Goal: Information Seeking & Learning: Learn about a topic

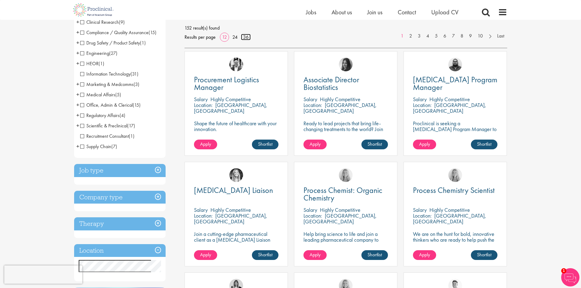
scroll to position [91, 0]
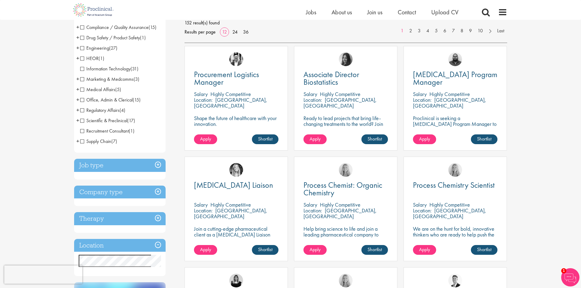
click at [120, 166] on h3 "Job type" at bounding box center [119, 165] width 91 height 13
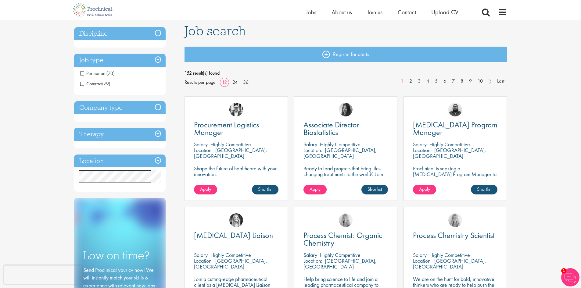
scroll to position [30, 0]
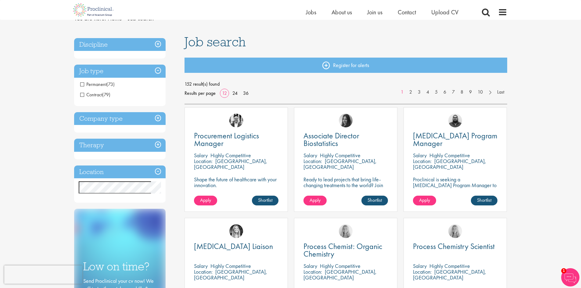
click at [99, 121] on h3 "Company type" at bounding box center [119, 118] width 91 height 13
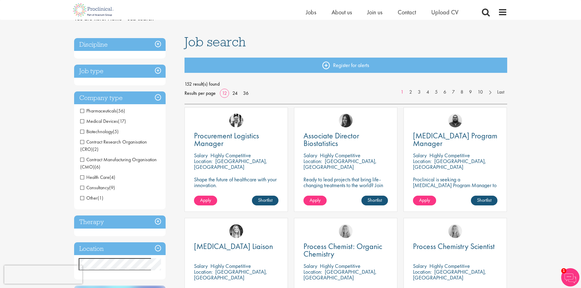
click at [110, 226] on h3 "Therapy" at bounding box center [119, 222] width 91 height 13
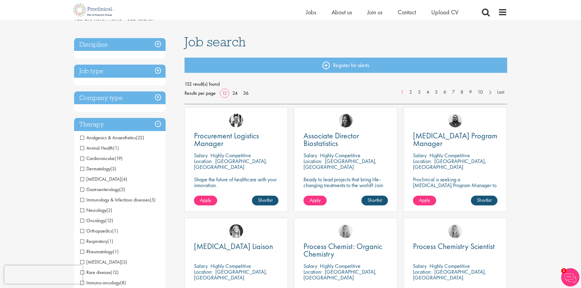
click at [109, 127] on h3 "Therapy" at bounding box center [119, 124] width 91 height 13
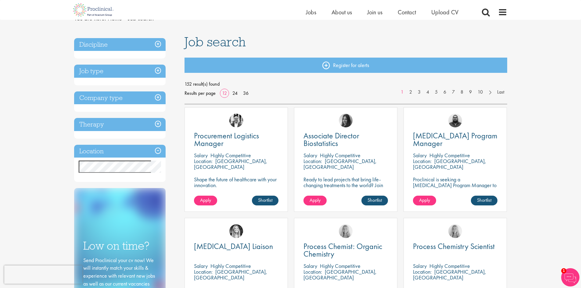
click at [105, 49] on h3 "Discipline" at bounding box center [119, 44] width 91 height 13
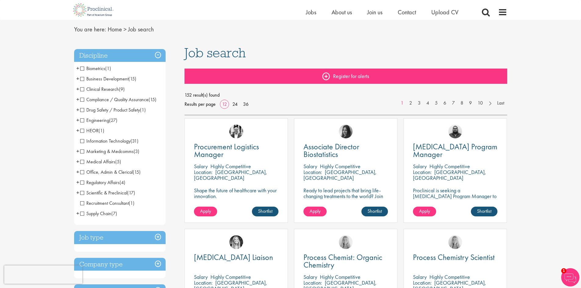
scroll to position [0, 0]
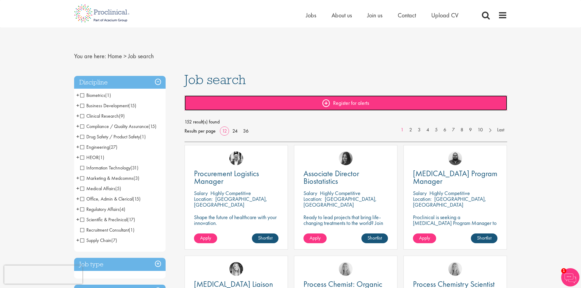
click at [315, 99] on link "Register for alerts" at bounding box center [346, 102] width 323 height 15
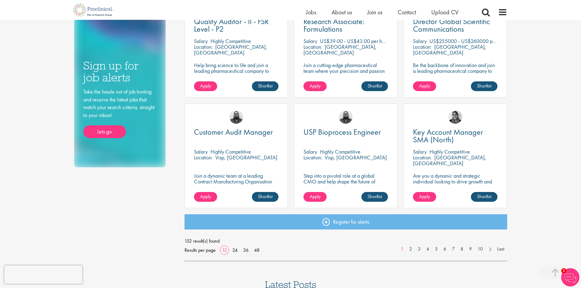
scroll to position [396, 0]
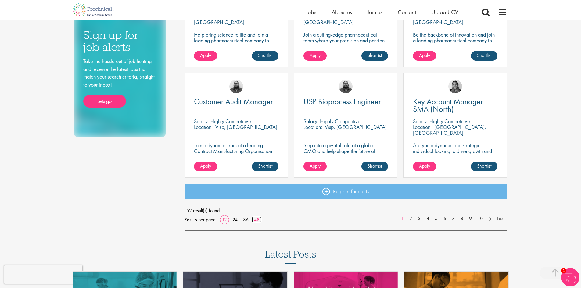
click at [255, 219] on link "48" at bounding box center [257, 220] width 10 height 6
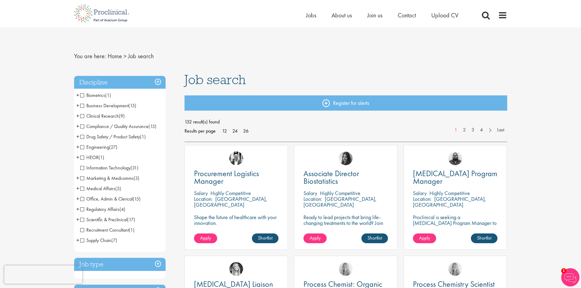
click at [98, 147] on span "Engineering" at bounding box center [94, 147] width 29 height 6
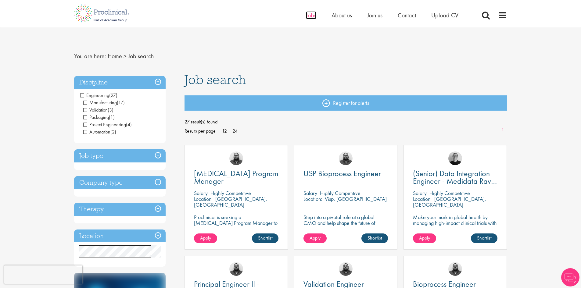
click at [314, 17] on span "Jobs" at bounding box center [311, 15] width 10 height 8
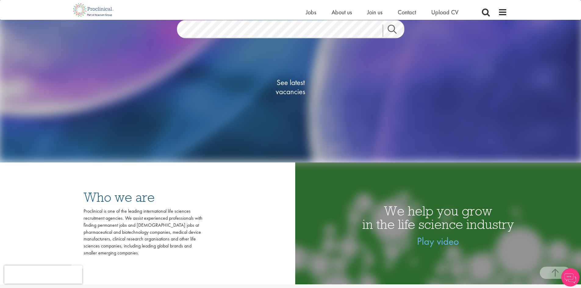
scroll to position [183, 0]
